Goal: Task Accomplishment & Management: Use online tool/utility

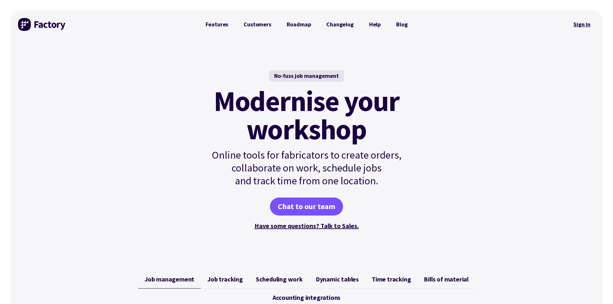
click at [584, 24] on link "Sign in" at bounding box center [582, 24] width 26 height 15
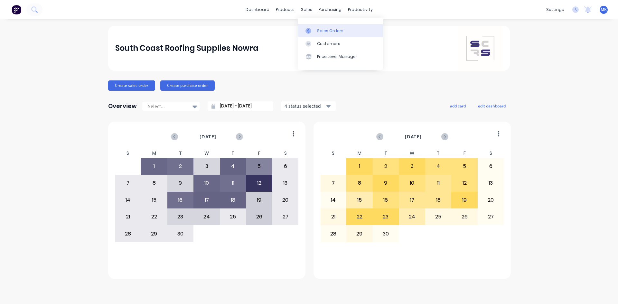
click at [321, 31] on div "Sales Orders" at bounding box center [330, 31] width 26 height 6
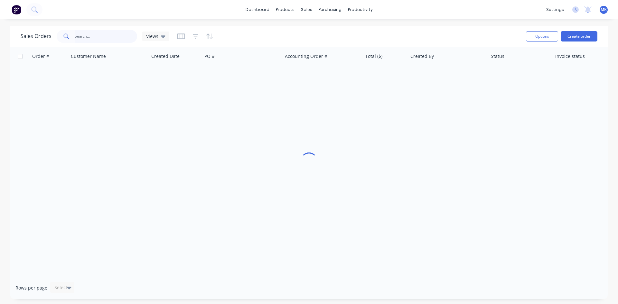
click at [99, 38] on input "text" at bounding box center [106, 36] width 63 height 13
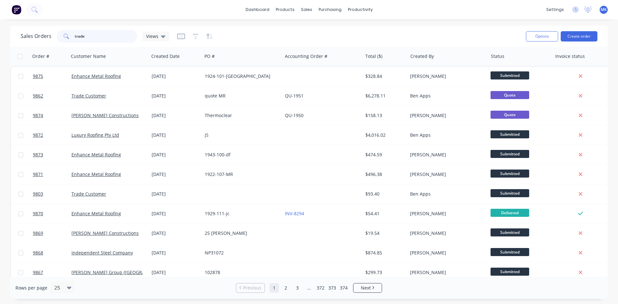
type input "trade"
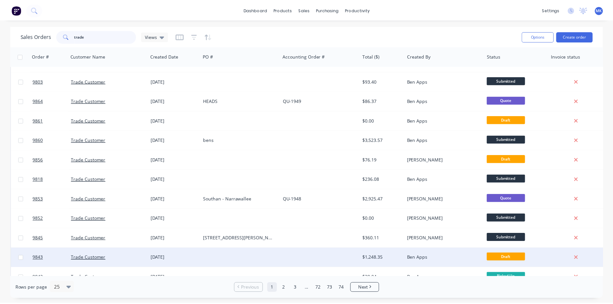
scroll to position [32, 0]
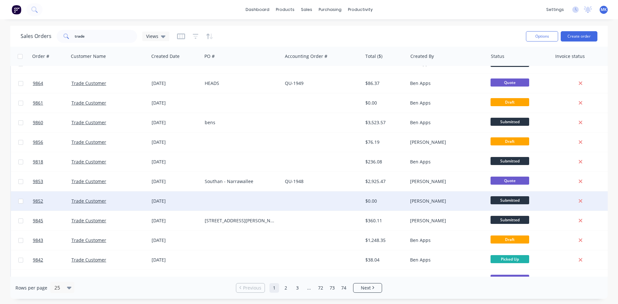
click at [418, 201] on div "[PERSON_NAME]" at bounding box center [445, 201] width 71 height 6
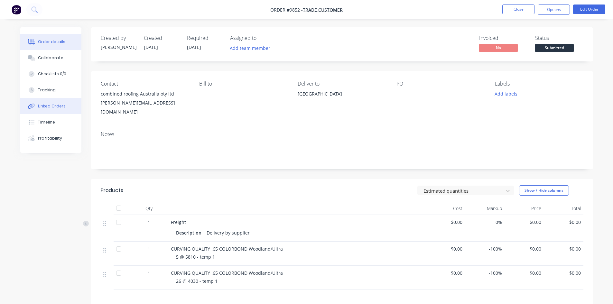
click at [62, 103] on button "Linked Orders" at bounding box center [50, 106] width 61 height 16
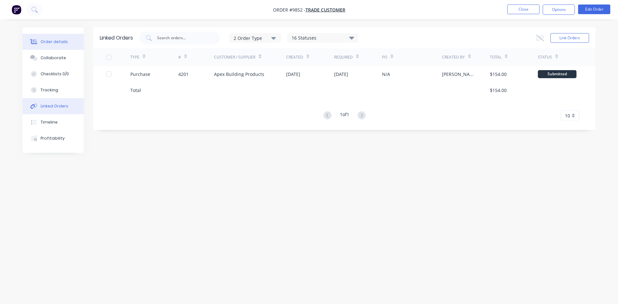
click at [43, 43] on div "Order details" at bounding box center [54, 42] width 27 height 6
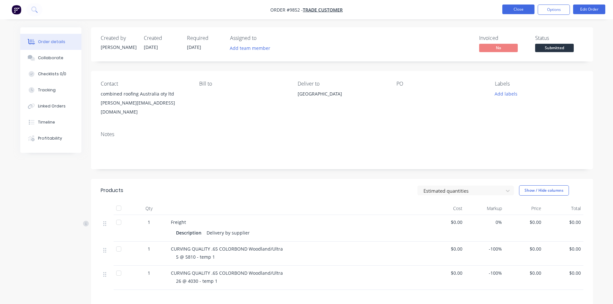
click at [518, 12] on button "Close" at bounding box center [519, 10] width 32 height 10
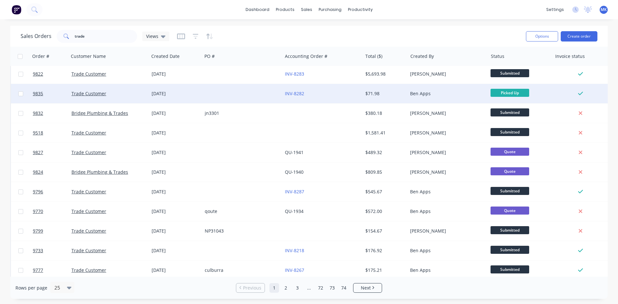
scroll to position [283, 0]
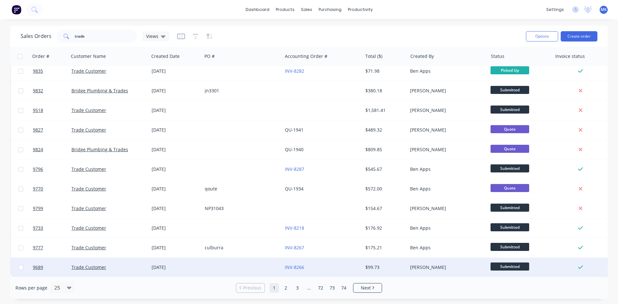
click at [379, 264] on div "$99.73" at bounding box center [384, 267] width 38 height 6
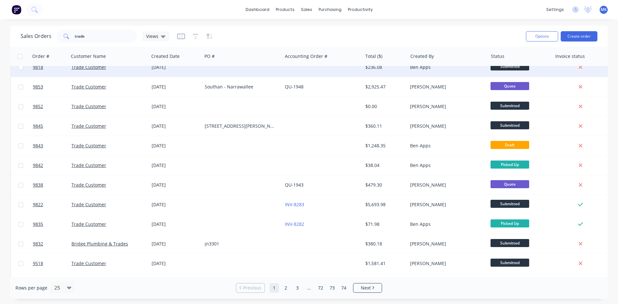
scroll to position [129, 0]
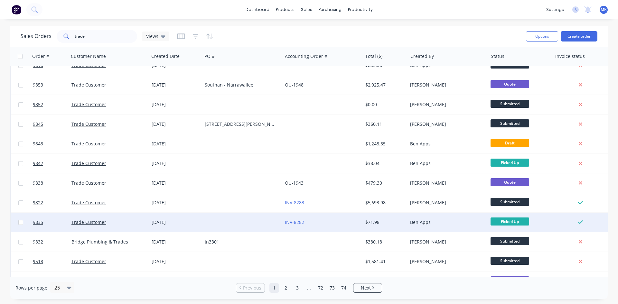
click at [400, 223] on div "$71.98" at bounding box center [384, 222] width 38 height 6
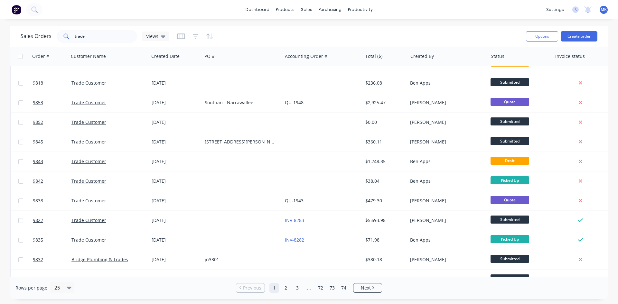
scroll to position [129, 0]
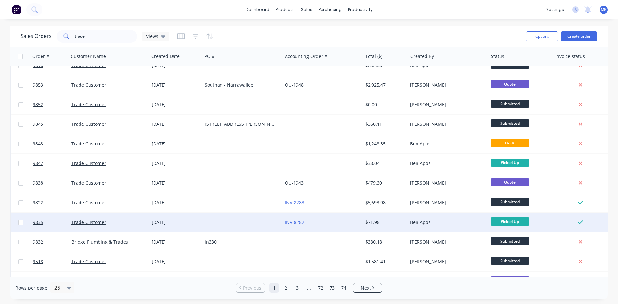
click at [386, 214] on div "$71.98" at bounding box center [385, 222] width 45 height 19
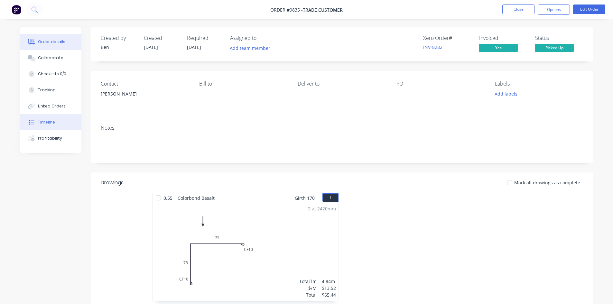
click at [54, 120] on button "Timeline" at bounding box center [50, 122] width 61 height 16
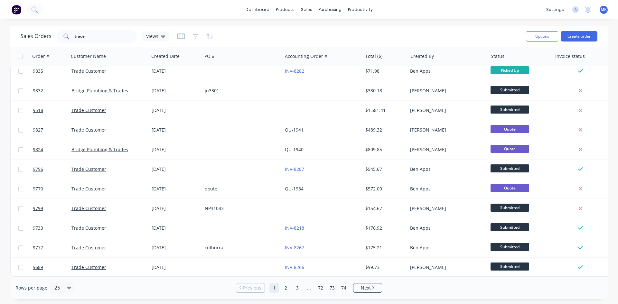
scroll to position [283, 0]
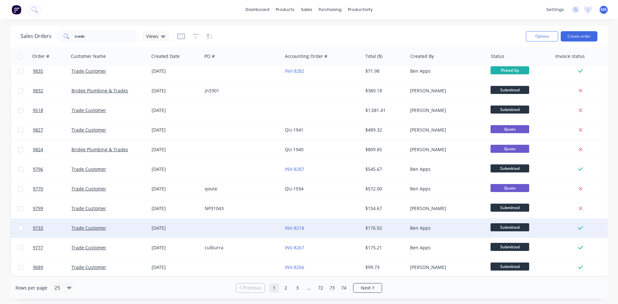
click at [375, 226] on div "$176.92" at bounding box center [384, 228] width 38 height 6
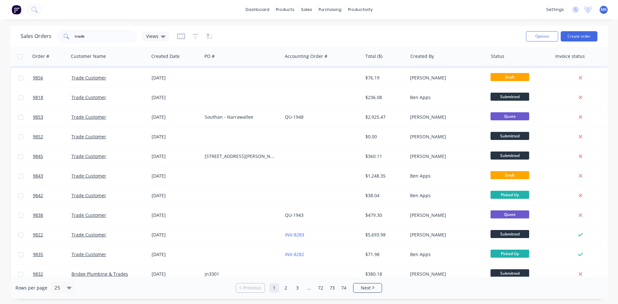
scroll to position [283, 0]
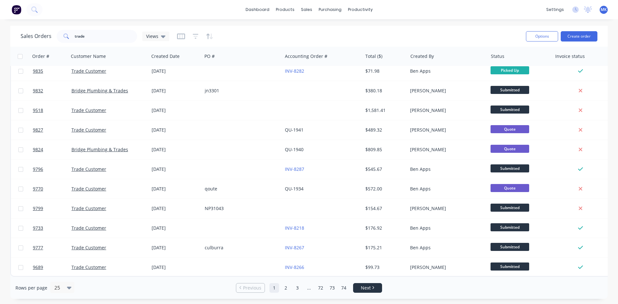
click at [356, 289] on link "Next" at bounding box center [368, 288] width 28 height 6
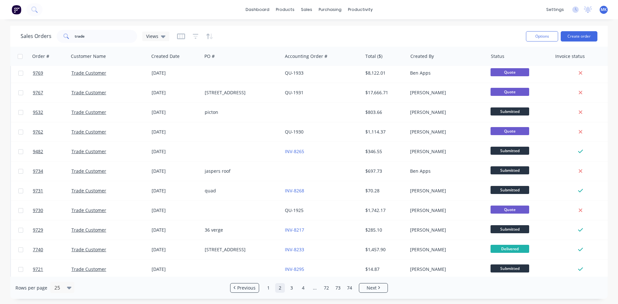
scroll to position [0, 0]
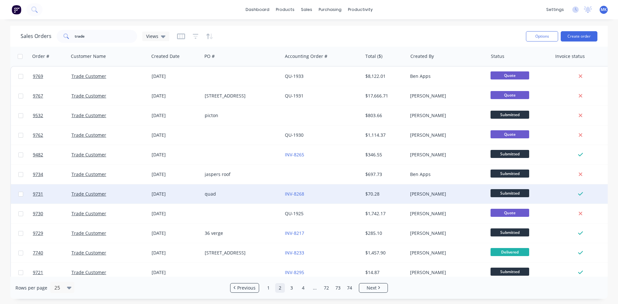
click at [385, 192] on div "$70.28" at bounding box center [384, 194] width 38 height 6
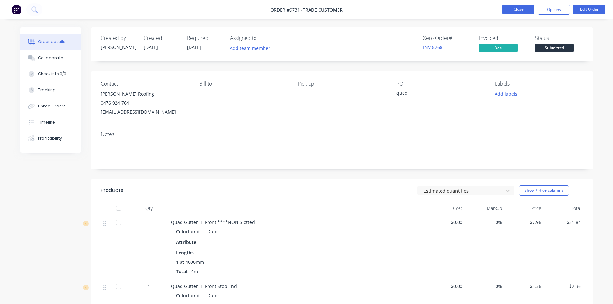
click at [513, 8] on button "Close" at bounding box center [519, 10] width 32 height 10
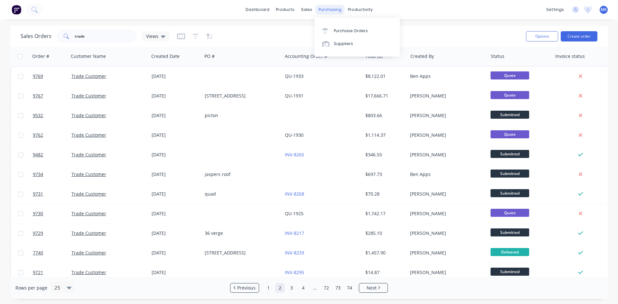
click at [330, 22] on div "Purchase Orders Suppliers" at bounding box center [357, 37] width 85 height 39
click at [334, 28] on div "Purchase Orders" at bounding box center [351, 31] width 34 height 6
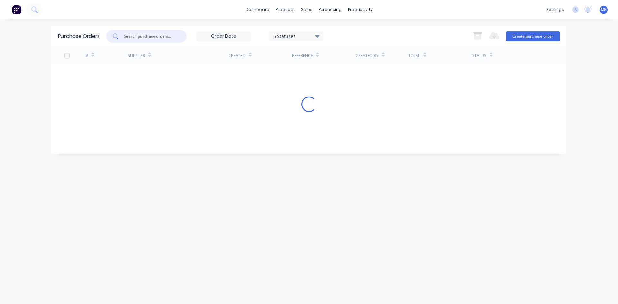
click at [133, 37] on input "text" at bounding box center [149, 36] width 53 height 6
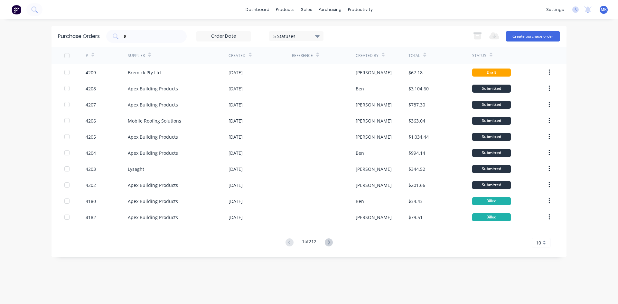
click at [146, 46] on div "Purchase Orders 9 5 Statuses 5 Statuses Export to Excel (XLSX) Create purchase …" at bounding box center [309, 36] width 515 height 21
click at [145, 38] on input "9" at bounding box center [149, 36] width 53 height 6
type input "4196"
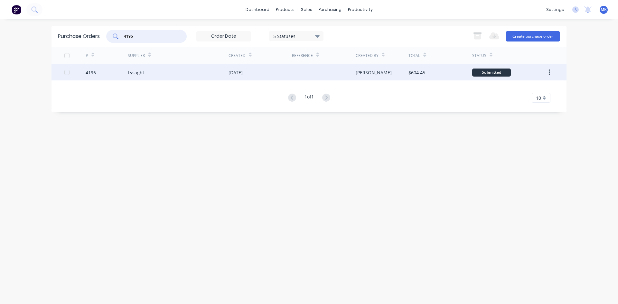
click at [423, 72] on div "$604.45" at bounding box center [417, 72] width 17 height 7
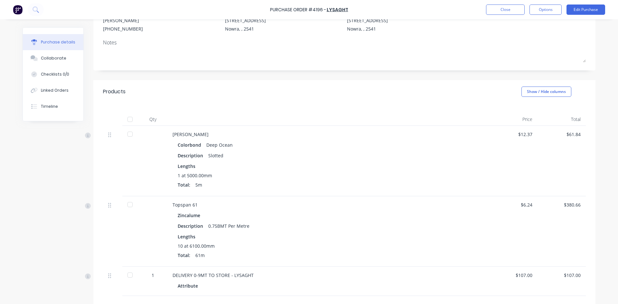
scroll to position [154, 0]
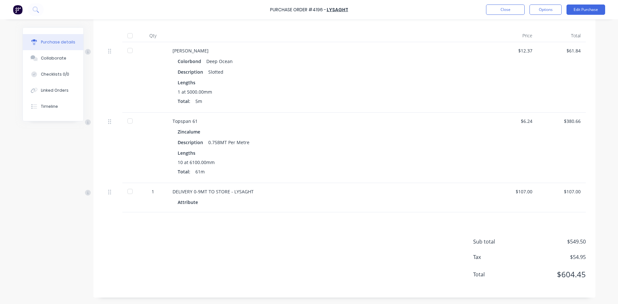
click at [131, 47] on div at bounding box center [130, 50] width 13 height 13
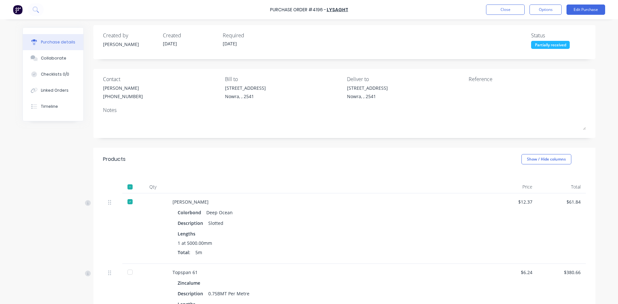
scroll to position [0, 0]
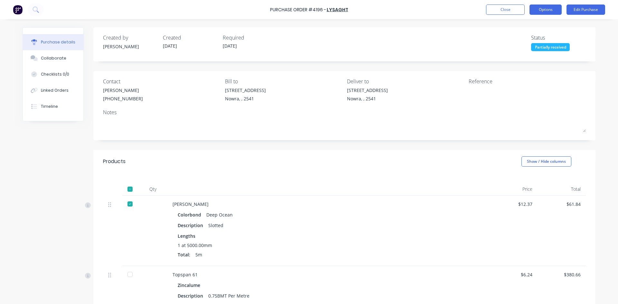
click at [542, 7] on button "Options" at bounding box center [546, 10] width 32 height 10
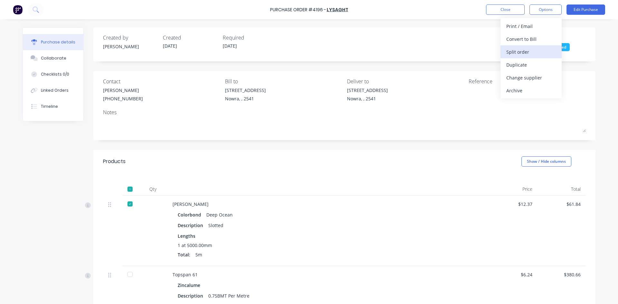
click at [531, 54] on div "Split order" at bounding box center [532, 51] width 50 height 9
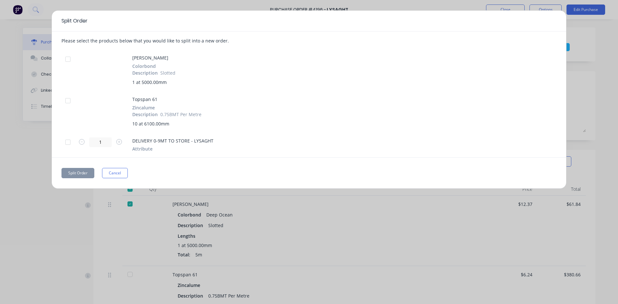
click at [65, 56] on div at bounding box center [68, 59] width 13 height 13
click at [74, 175] on button "Split Order" at bounding box center [78, 173] width 33 height 10
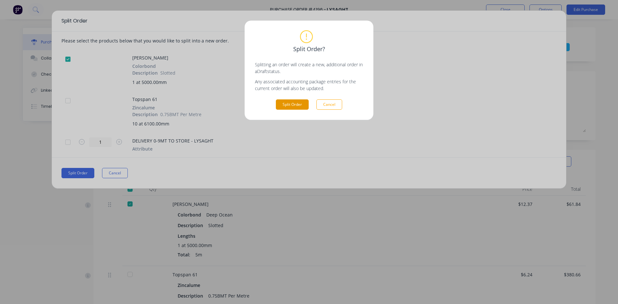
click at [289, 103] on button "Split Order" at bounding box center [292, 104] width 33 height 10
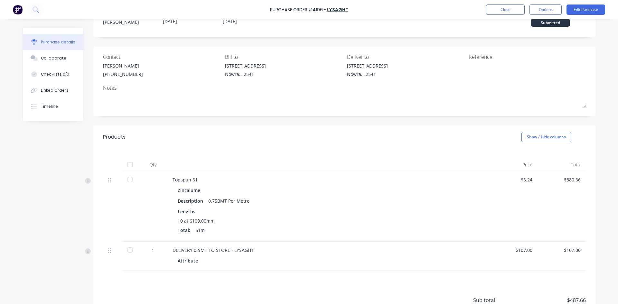
scroll to position [83, 0]
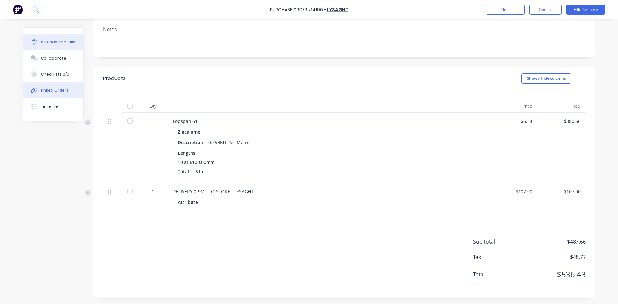
click at [66, 86] on button "Linked Orders" at bounding box center [53, 90] width 61 height 16
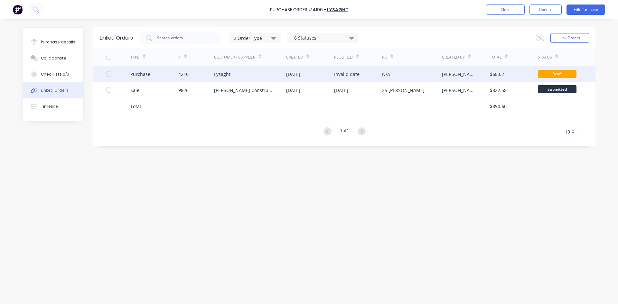
click at [432, 73] on div "N/A" at bounding box center [412, 74] width 60 height 16
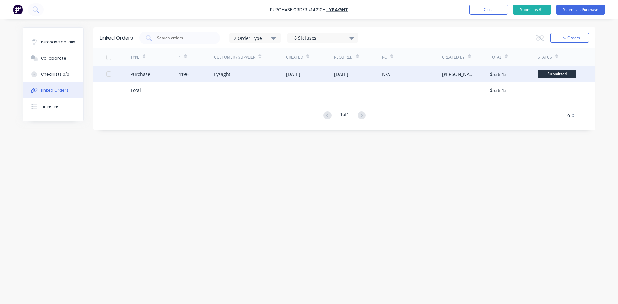
click at [468, 75] on div "Trevor Delaney" at bounding box center [459, 74] width 35 height 7
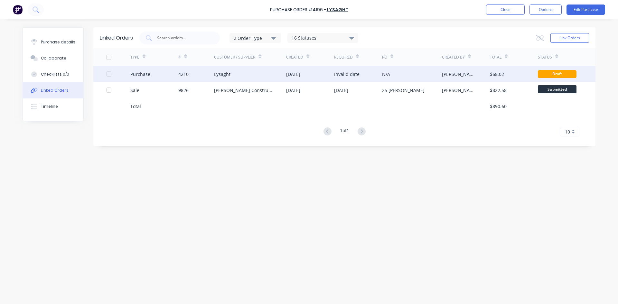
click at [278, 76] on div "Lysaght" at bounding box center [250, 74] width 72 height 16
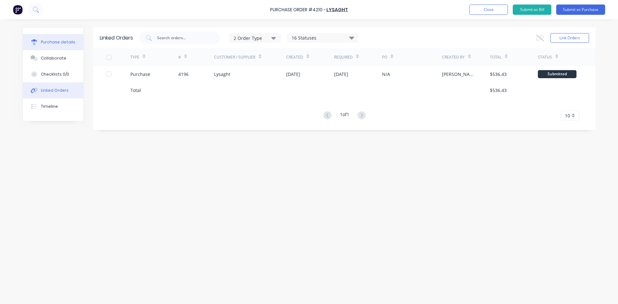
click at [53, 47] on button "Purchase details" at bounding box center [53, 42] width 61 height 16
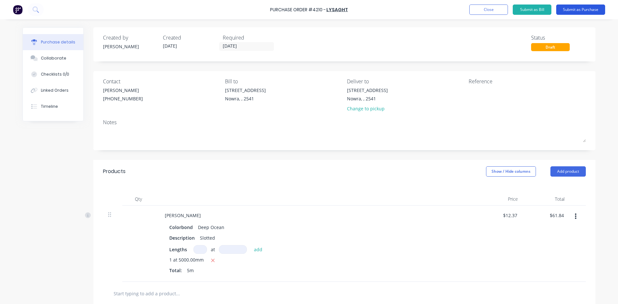
click at [593, 12] on button "Submit as Purchase" at bounding box center [580, 10] width 49 height 10
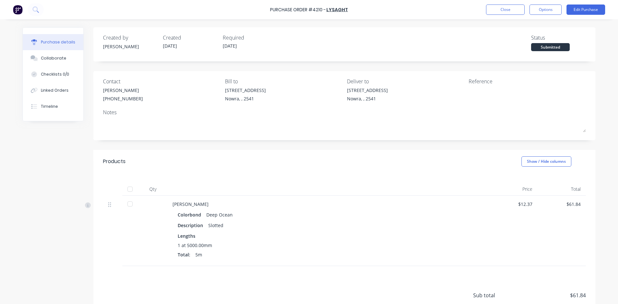
click at [127, 187] on div at bounding box center [130, 189] width 13 height 13
click at [550, 8] on button "Options" at bounding box center [546, 10] width 32 height 10
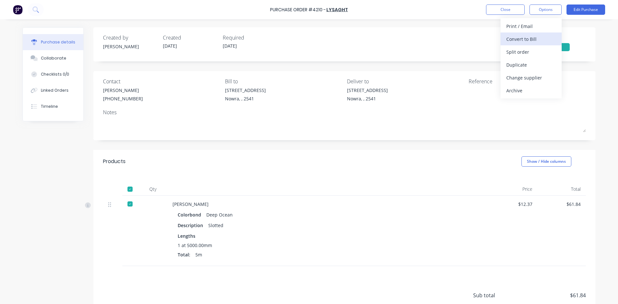
click at [544, 39] on div "Convert to Bill" at bounding box center [532, 38] width 50 height 9
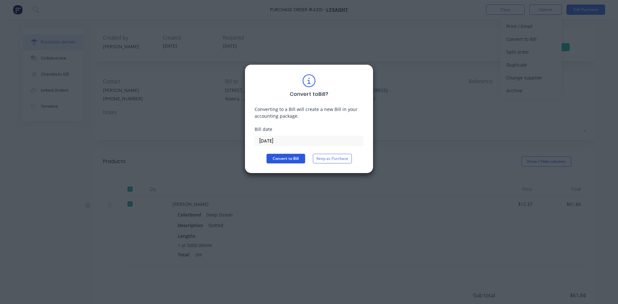
click at [288, 155] on button "Convert to Bill" at bounding box center [286, 159] width 39 height 10
